Goal: Task Accomplishment & Management: Complete application form

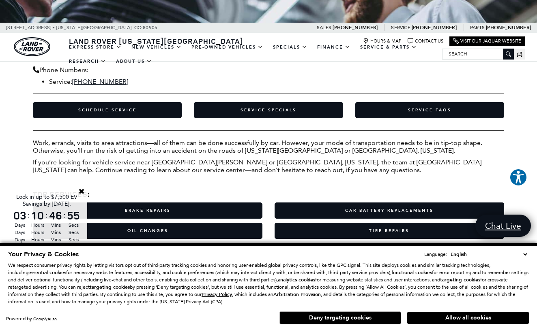
scroll to position [174, 0]
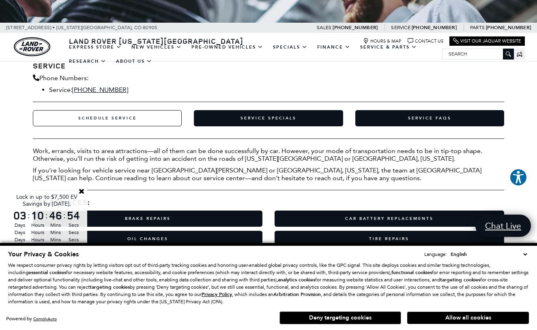
click at [122, 116] on link "Schedule Service" at bounding box center [107, 118] width 149 height 16
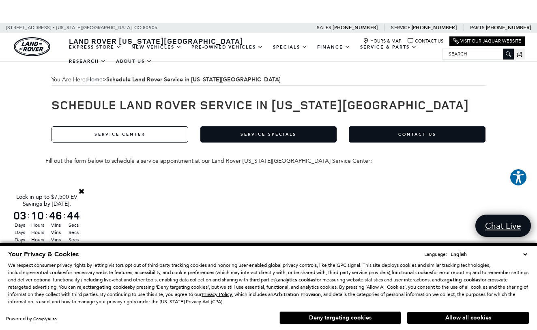
click at [127, 137] on link "Service Center" at bounding box center [119, 135] width 137 height 16
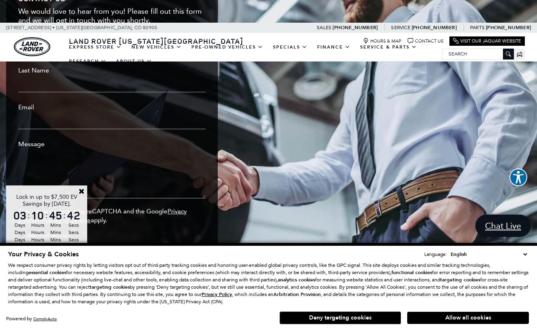
scroll to position [1590, 0]
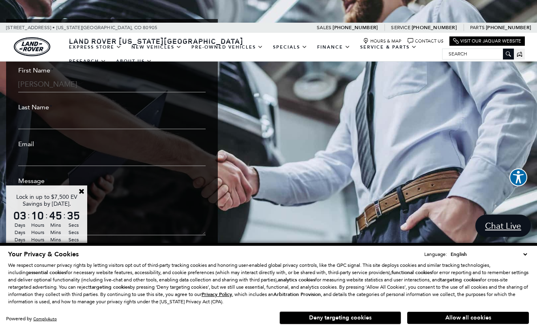
type input "Lalith"
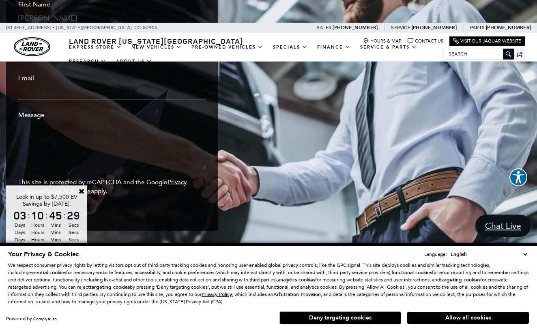
scroll to position [1657, 0]
type input "Uragoda"
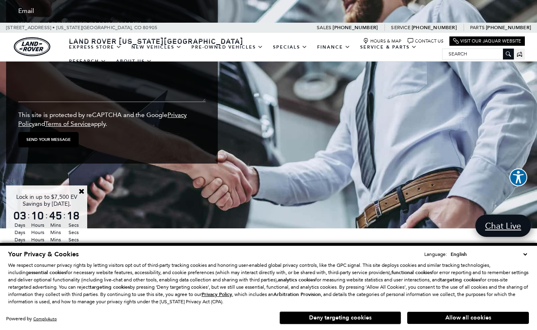
scroll to position [1747, 0]
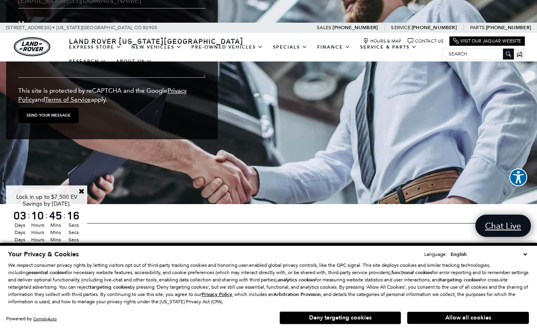
type input "lalithuragoda@msn.com"
click at [26, 78] on textarea "Message *" at bounding box center [111, 53] width 187 height 49
click at [29, 78] on textarea "I need to replace right front" at bounding box center [111, 53] width 187 height 49
click at [28, 78] on textarea "I need to replace right front" at bounding box center [111, 53] width 187 height 49
click at [114, 78] on textarea "I need to replace right front" at bounding box center [111, 53] width 187 height 49
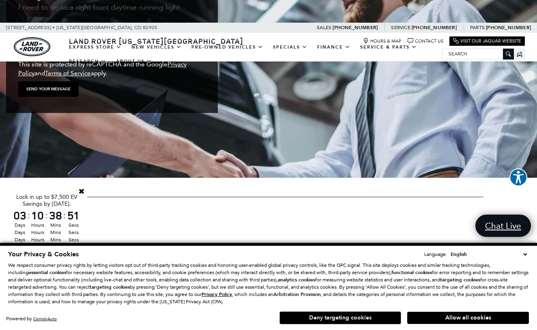
scroll to position [1776, 0]
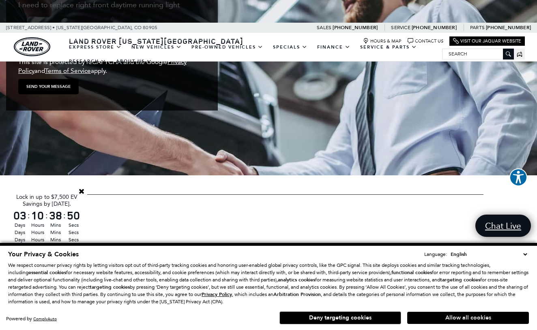
type textarea "I need to replace right front daytime running light"
click at [456, 319] on button "Allow all cookies" at bounding box center [468, 318] width 122 height 12
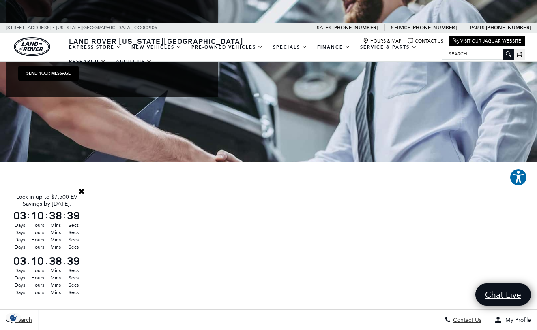
scroll to position [1789, 0]
click at [38, 82] on input "Send your message" at bounding box center [48, 73] width 60 height 15
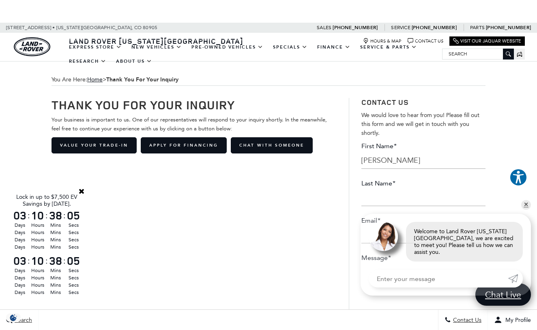
type input "[PERSON_NAME]"
type input "Uragoda"
click at [397, 282] on input "Enter your message" at bounding box center [438, 279] width 139 height 18
click at [397, 212] on p "This site is protected by reCAPTCHA and the Google Privacy Policy and Terms of …" at bounding box center [423, 239] width 124 height 203
click at [392, 281] on input "Enter your message" at bounding box center [438, 279] width 139 height 18
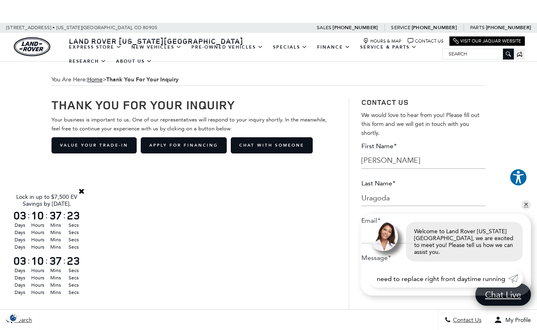
type input "need to replace right front daytime running light"
click at [513, 282] on icon "Submit" at bounding box center [513, 279] width 10 height 10
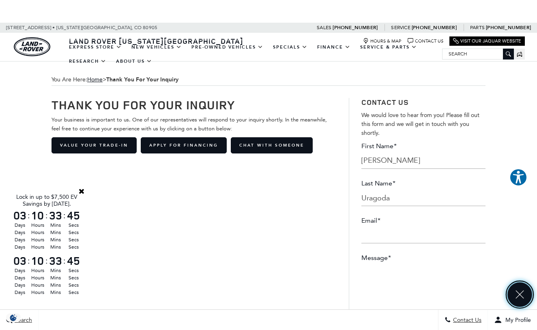
click at [519, 292] on icon "Close" at bounding box center [520, 295] width 12 height 12
